Goal: Task Accomplishment & Management: Use online tool/utility

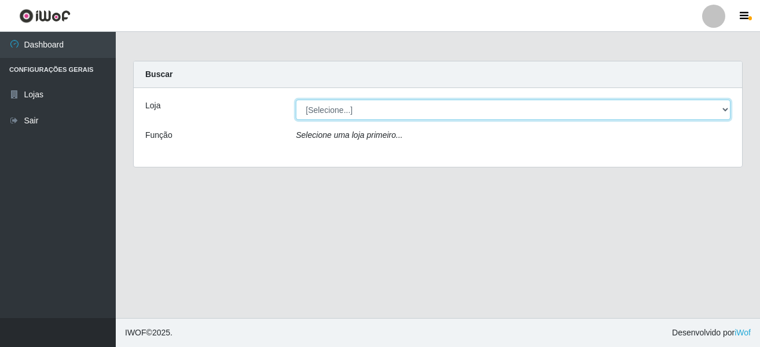
click at [318, 115] on select "[Selecione...] [GEOGRAPHIC_DATA] [GEOGRAPHIC_DATA]" at bounding box center [513, 110] width 435 height 20
select select "64"
click at [296, 100] on select "[Selecione...] [GEOGRAPHIC_DATA] [GEOGRAPHIC_DATA]" at bounding box center [513, 110] width 435 height 20
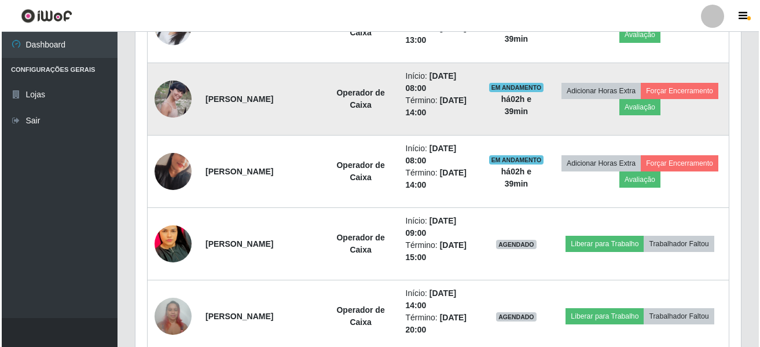
scroll to position [637, 0]
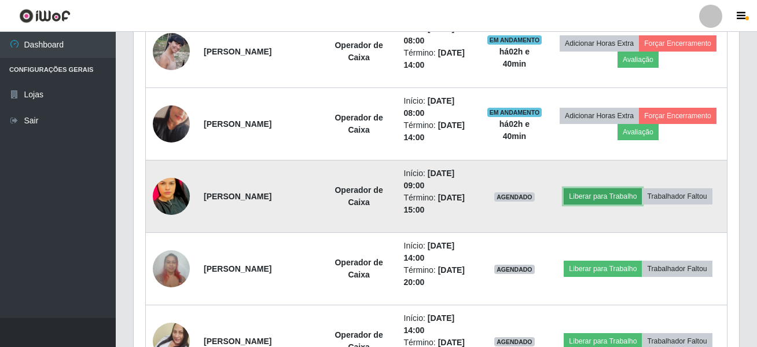
click at [597, 197] on button "Liberar para Trabalho" at bounding box center [603, 196] width 78 height 16
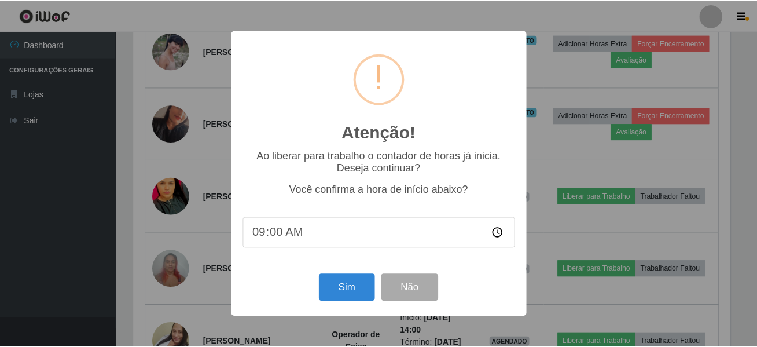
scroll to position [240, 600]
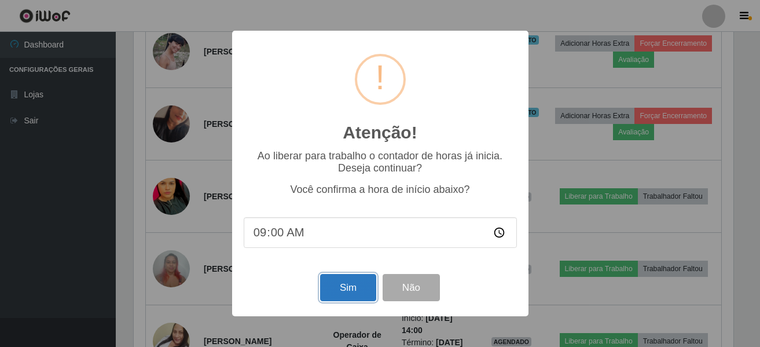
click at [335, 295] on button "Sim" at bounding box center [348, 287] width 56 height 27
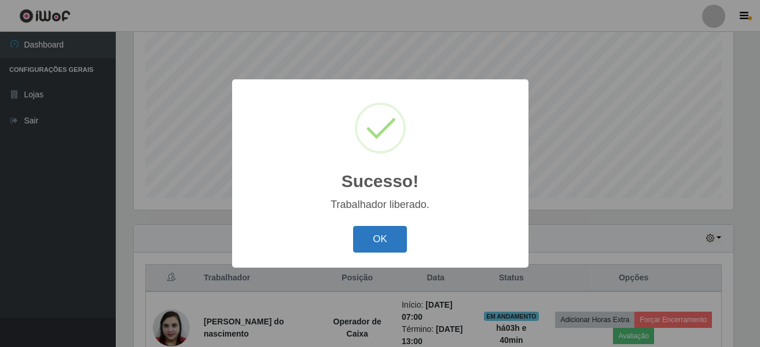
click at [384, 240] on button "OK" at bounding box center [380, 239] width 54 height 27
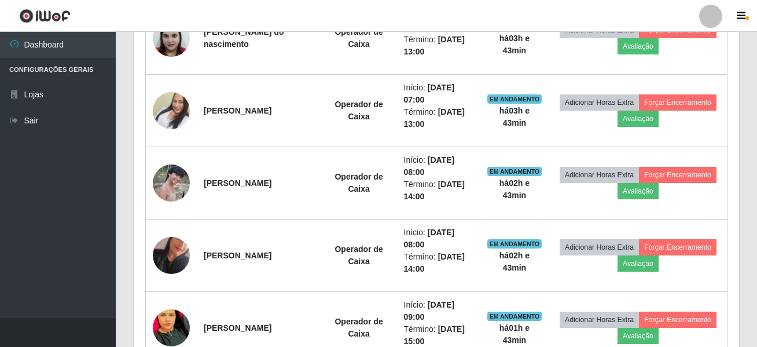
scroll to position [332, 0]
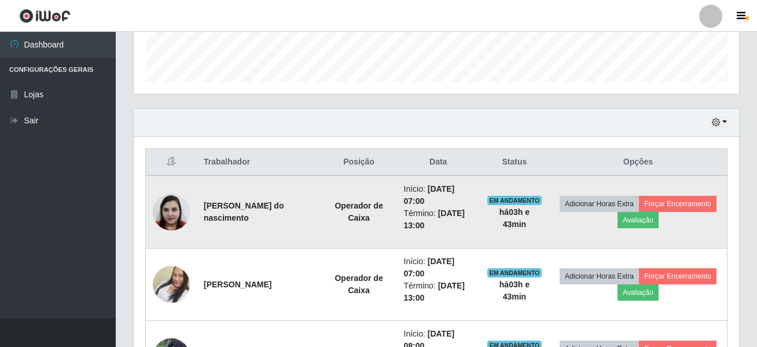
drag, startPoint x: 200, startPoint y: 207, endPoint x: 321, endPoint y: 222, distance: 122.0
click at [321, 222] on td "[PERSON_NAME] do nascimento" at bounding box center [259, 211] width 124 height 73
copy strong "[PERSON_NAME] do nascimento"
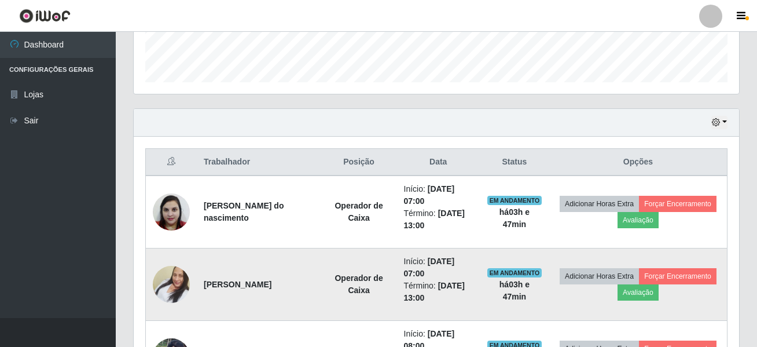
drag, startPoint x: 203, startPoint y: 286, endPoint x: 302, endPoint y: 284, distance: 99.6
click at [302, 284] on td "[PERSON_NAME]" at bounding box center [259, 284] width 124 height 72
copy strong "[PERSON_NAME]"
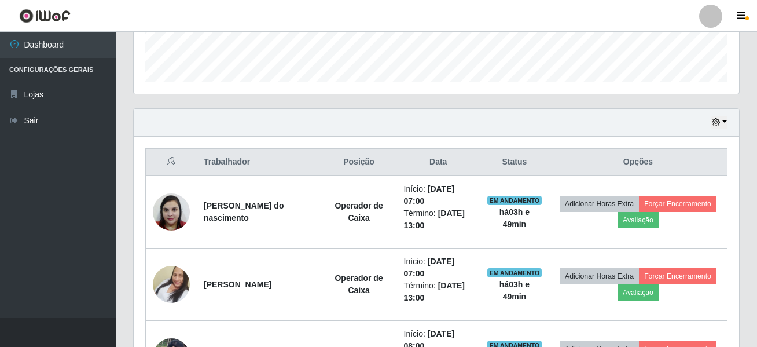
scroll to position [505, 0]
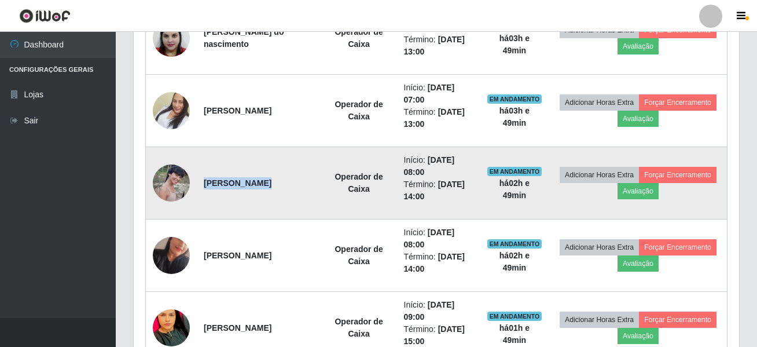
drag, startPoint x: 202, startPoint y: 183, endPoint x: 333, endPoint y: 175, distance: 131.0
click at [333, 175] on tr "[PERSON_NAME] Operador de Caixa Início: [DATE] 08:00 Término: [DATE] 14:00 EM A…" at bounding box center [437, 183] width 582 height 72
copy strong "[PERSON_NAME]"
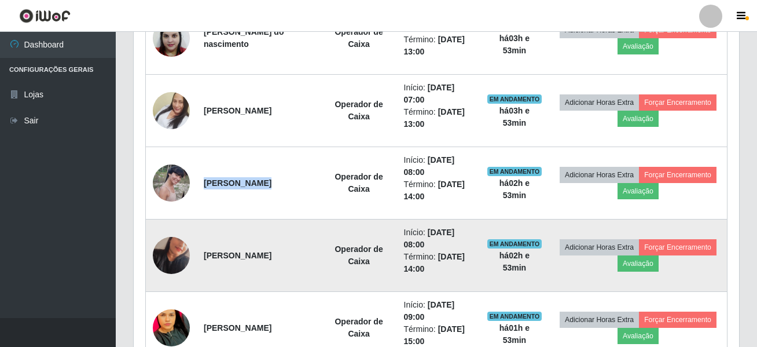
drag, startPoint x: 200, startPoint y: 257, endPoint x: 319, endPoint y: 266, distance: 119.6
click at [319, 266] on td "[PERSON_NAME]" at bounding box center [259, 255] width 124 height 72
copy strong "[PERSON_NAME]"
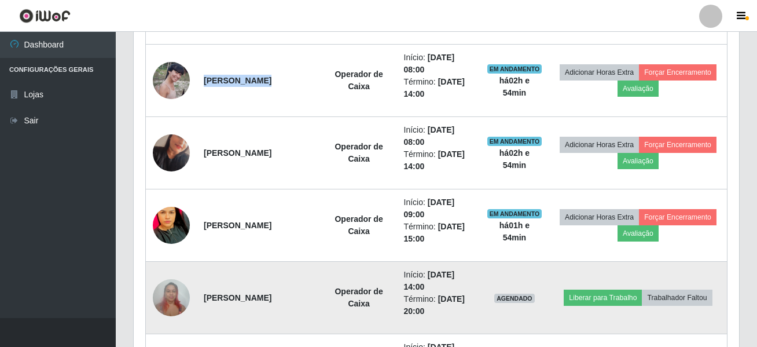
scroll to position [621, 0]
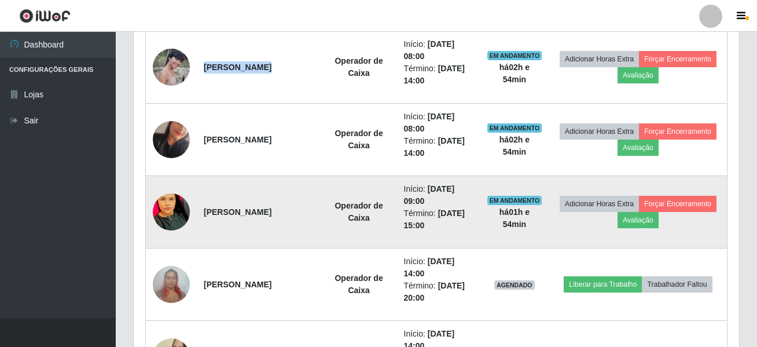
drag, startPoint x: 200, startPoint y: 211, endPoint x: 303, endPoint y: 214, distance: 103.1
click at [303, 214] on td "[PERSON_NAME]" at bounding box center [259, 212] width 124 height 72
copy strong "[PERSON_NAME]"
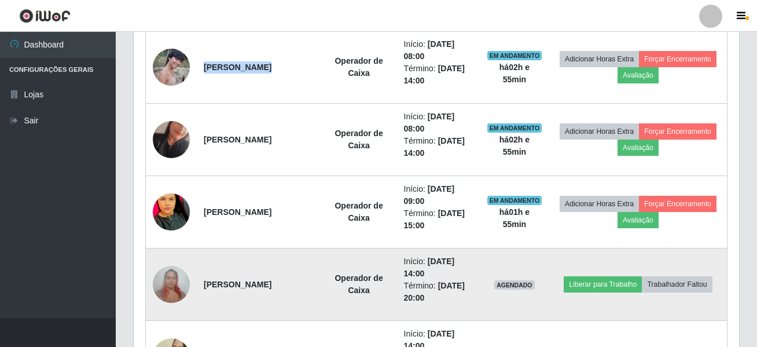
drag, startPoint x: 200, startPoint y: 280, endPoint x: 304, endPoint y: 297, distance: 106.1
click at [304, 297] on td "[PERSON_NAME]" at bounding box center [259, 284] width 124 height 72
copy strong "[PERSON_NAME]"
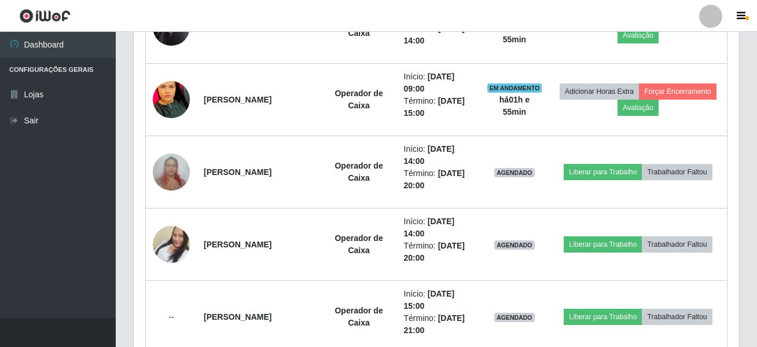
scroll to position [737, 0]
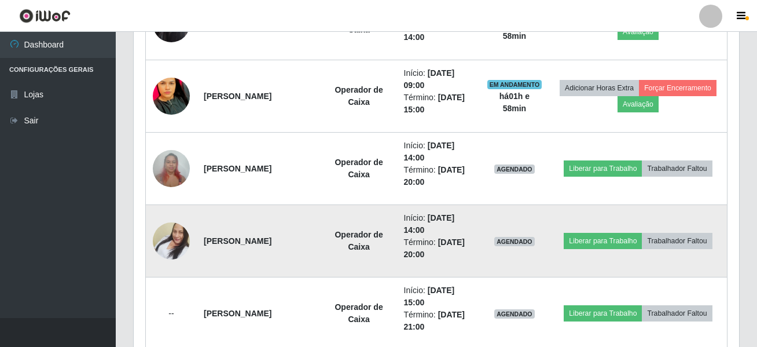
drag, startPoint x: 200, startPoint y: 242, endPoint x: 299, endPoint y: 240, distance: 98.4
click at [299, 240] on td "[PERSON_NAME]" at bounding box center [259, 241] width 124 height 72
copy strong "[PERSON_NAME]"
drag, startPoint x: 278, startPoint y: 245, endPoint x: 280, endPoint y: 251, distance: 6.5
copy strong "[PERSON_NAME]"
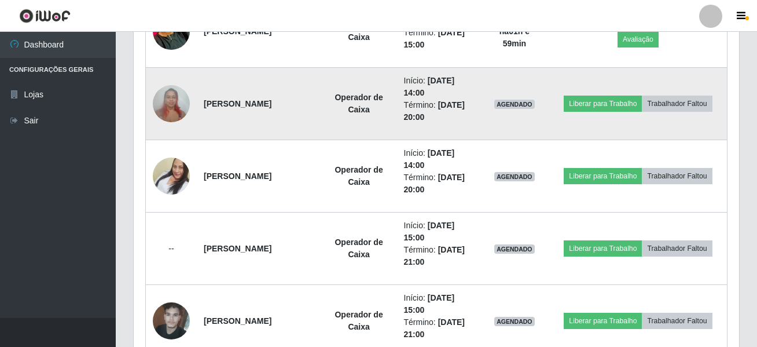
scroll to position [852, 0]
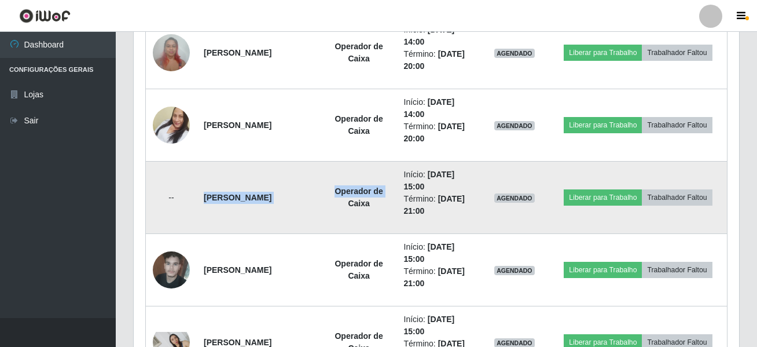
drag, startPoint x: 201, startPoint y: 198, endPoint x: 332, endPoint y: 202, distance: 130.3
click at [332, 202] on tr "-- [PERSON_NAME] Operador de Caixa Início: [DATE] 15:00 Término: [DATE] 21:00 A…" at bounding box center [437, 197] width 582 height 72
click at [321, 233] on td "[PERSON_NAME]" at bounding box center [259, 197] width 124 height 72
drag, startPoint x: 198, startPoint y: 198, endPoint x: 323, endPoint y: 197, distance: 125.0
click at [321, 197] on td "[PERSON_NAME]" at bounding box center [259, 197] width 124 height 72
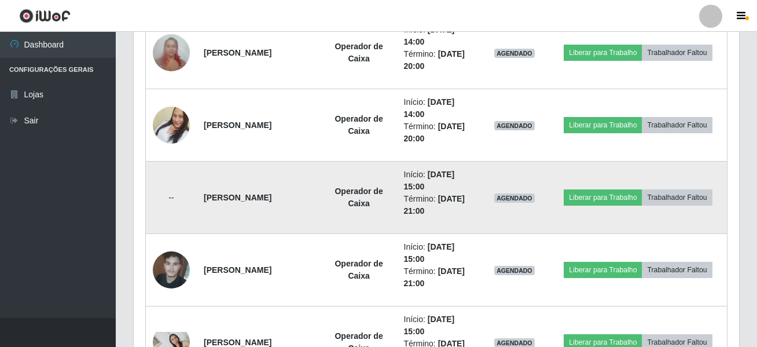
copy strong "[PERSON_NAME]"
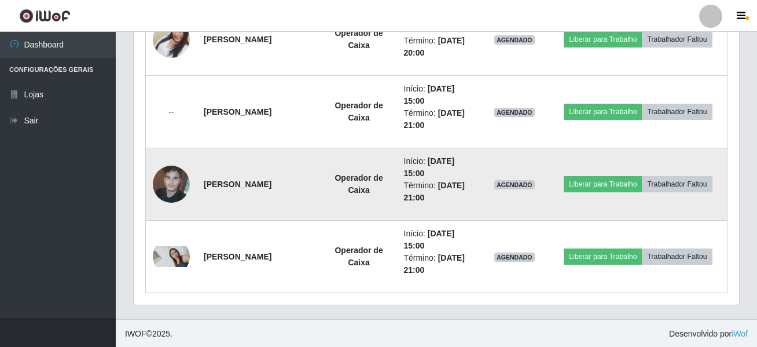
scroll to position [939, 0]
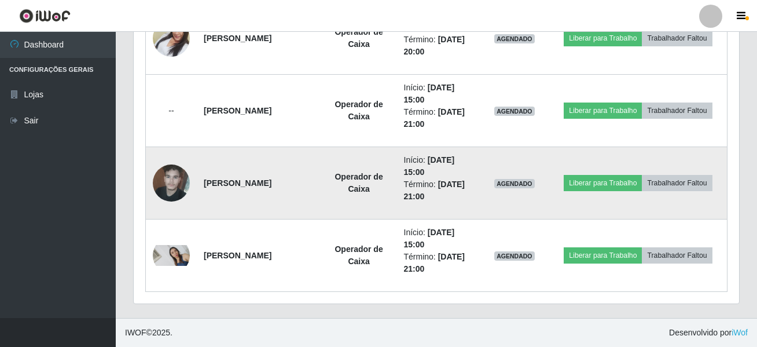
drag, startPoint x: 198, startPoint y: 185, endPoint x: 326, endPoint y: 189, distance: 128.0
click at [321, 189] on td "[PERSON_NAME]" at bounding box center [259, 183] width 124 height 72
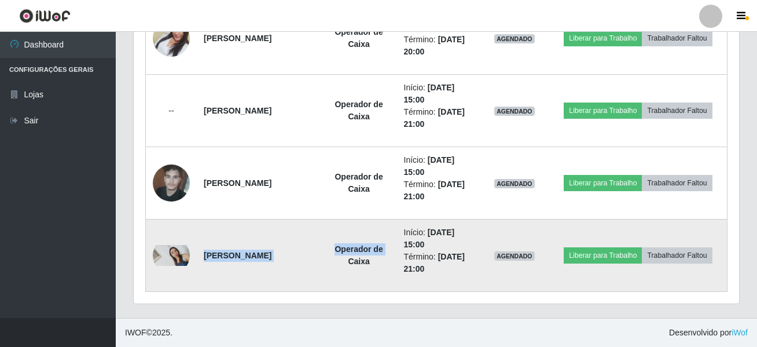
drag, startPoint x: 201, startPoint y: 257, endPoint x: 336, endPoint y: 262, distance: 134.4
click at [336, 262] on tr "[PERSON_NAME] Operador de Caixa Início: [DATE] 15:00 Término: [DATE] 21:00 AGEN…" at bounding box center [437, 255] width 582 height 72
click at [321, 276] on td "[PERSON_NAME]" at bounding box center [259, 255] width 124 height 72
drag, startPoint x: 203, startPoint y: 257, endPoint x: 329, endPoint y: 256, distance: 126.7
click at [321, 256] on td "[PERSON_NAME]" at bounding box center [259, 255] width 124 height 72
